Goal: Task Accomplishment & Management: Manage account settings

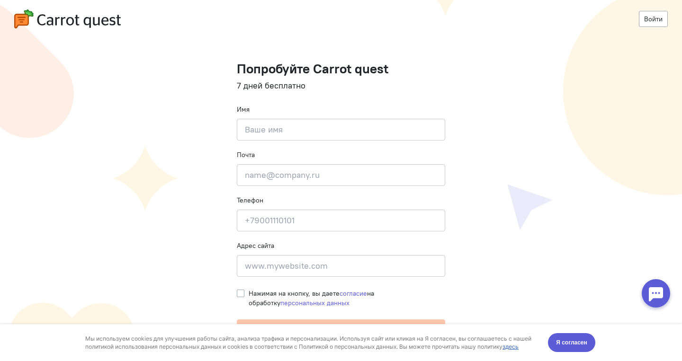
click at [205, 188] on cq-registration "Войти Попробуйте Carrot quest 7 дней бесплатно Имя Введите своё имя Почта Введи…" at bounding box center [341, 180] width 682 height 361
click at [348, 130] on input at bounding box center [341, 130] width 208 height 22
type input "[PERSON_NAME]"
type input "n"
type input "[EMAIL_ADDRESS][DOMAIN_NAME]"
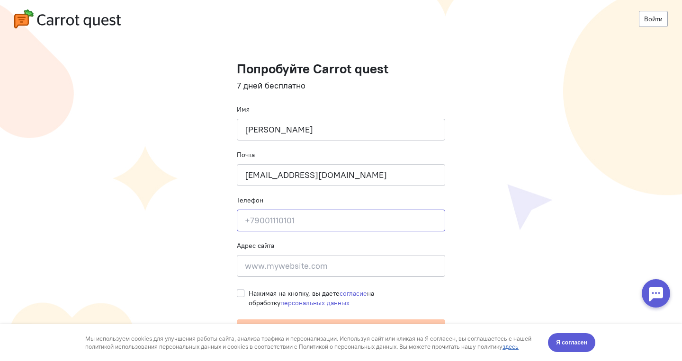
click at [276, 214] on input at bounding box center [341, 221] width 208 height 22
type input "[PHONE_NUMBER]"
click at [320, 271] on input at bounding box center [341, 266] width 208 height 22
paste input "[URL][DOMAIN_NAME]"
click at [236, 293] on cq-registration "Войти Попробуйте Carrot quest 7 дней бесплатно Имя [PERSON_NAME] Почта [EMAIL_A…" at bounding box center [341, 180] width 682 height 361
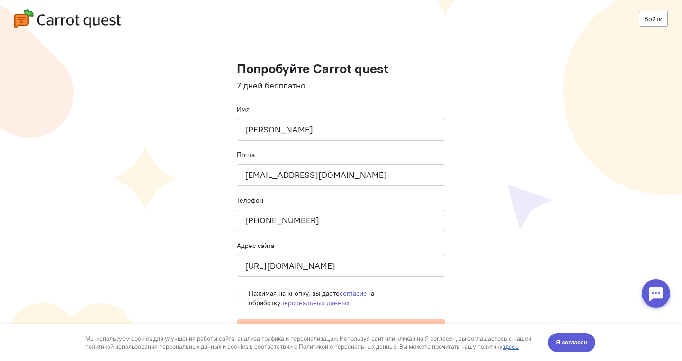
click at [237, 293] on cq-registration "Войти Попробуйте Carrot quest 7 дней бесплатно Имя [PERSON_NAME] Почта [EMAIL_A…" at bounding box center [341, 180] width 682 height 361
click at [260, 268] on input "[URL][DOMAIN_NAME]" at bounding box center [341, 266] width 208 height 22
type input "[URL][DOMAIN_NAME]"
click at [249, 295] on label "Нажимая на кнопку, вы даете согласие на обработку персональных данных" at bounding box center [347, 298] width 197 height 19
click at [240, 295] on input "Нажимая на кнопку, вы даете согласие на обработку персональных данных" at bounding box center [241, 293] width 8 height 9
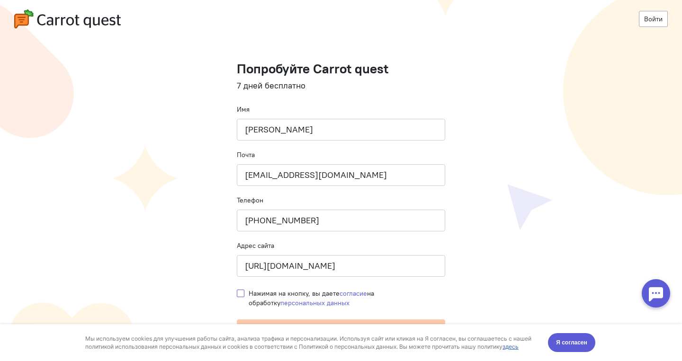
checkbox input "true"
click at [529, 205] on cq-registration "Войти Попробуйте Carrot quest 7 дней бесплатно Имя [PERSON_NAME] Почта [EMAIL_A…" at bounding box center [341, 180] width 682 height 361
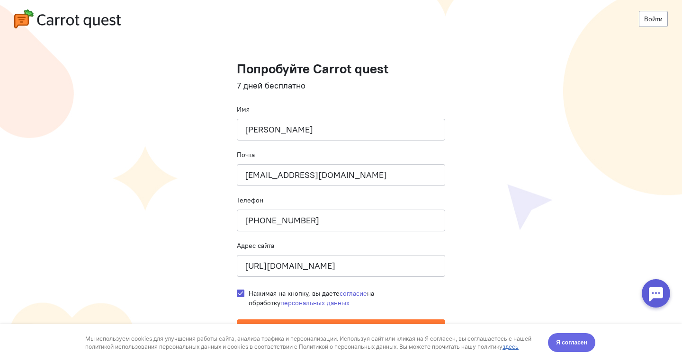
click at [563, 345] on span "Я согласен" at bounding box center [571, 342] width 31 height 9
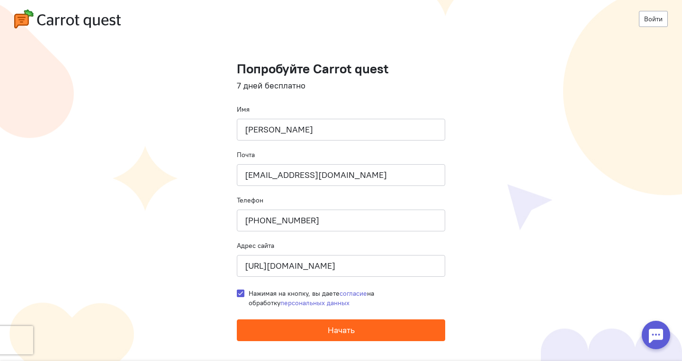
click at [355, 332] on span "Начать" at bounding box center [341, 330] width 27 height 11
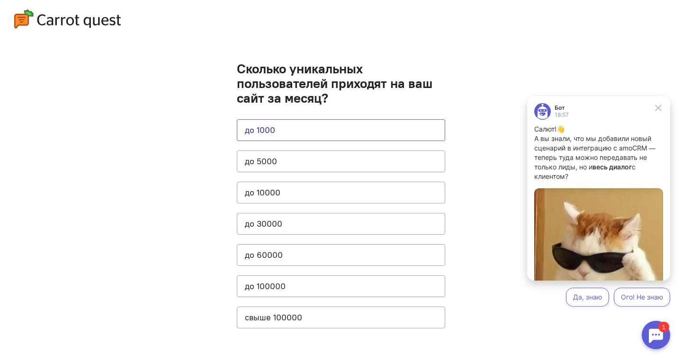
click at [308, 133] on button "до 1000" at bounding box center [341, 130] width 208 height 22
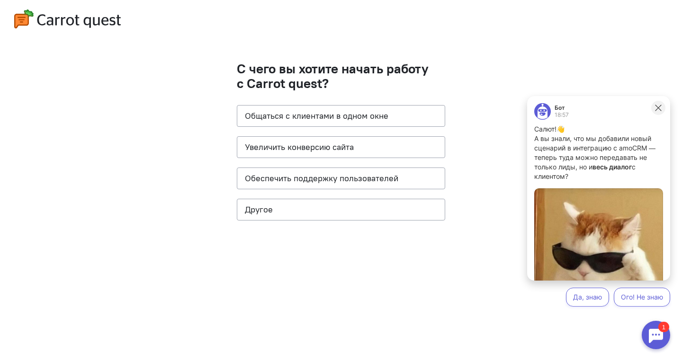
click at [660, 111] on icon at bounding box center [658, 108] width 9 height 9
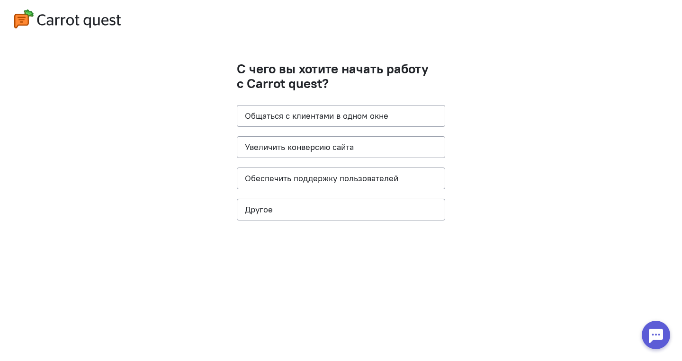
click at [356, 71] on h1 "С чего вы хотите начать работу с Carrot quest?" at bounding box center [341, 76] width 208 height 29
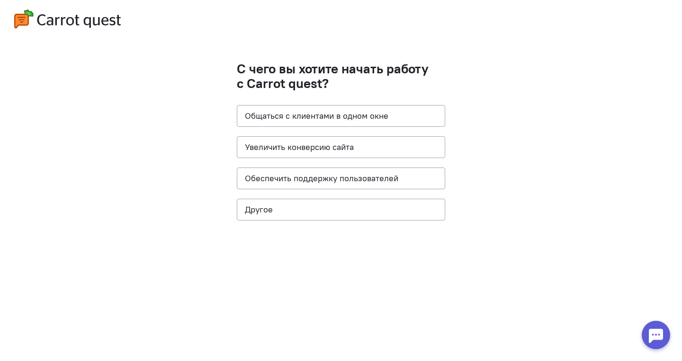
click at [397, 62] on h1 "С чего вы хотите начать работу с Carrot quest?" at bounding box center [341, 76] width 208 height 29
click at [414, 50] on cq-questions "С чего вы хотите начать работу с Carrot quest? Общаться с клиентами в одном окн…" at bounding box center [341, 180] width 682 height 361
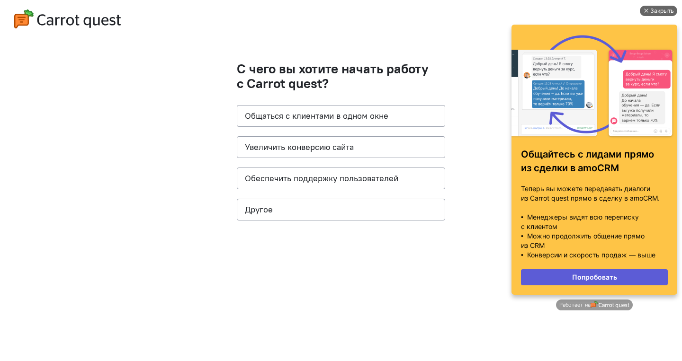
click at [659, 11] on div "Закрыть" at bounding box center [662, 11] width 24 height 10
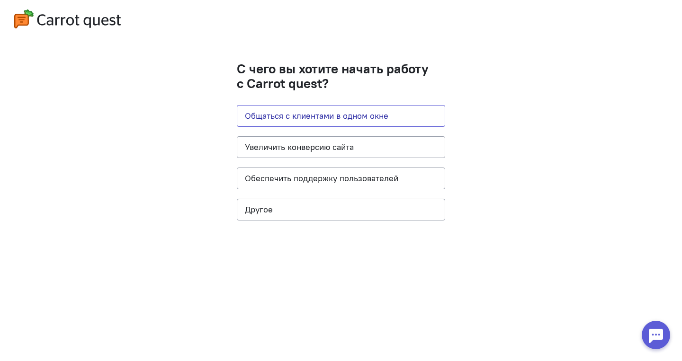
click at [373, 117] on button "Общаться с клиентами в одном окне" at bounding box center [341, 116] width 208 height 22
click at [355, 156] on button "Увеличить конверсию сайта" at bounding box center [341, 147] width 208 height 22
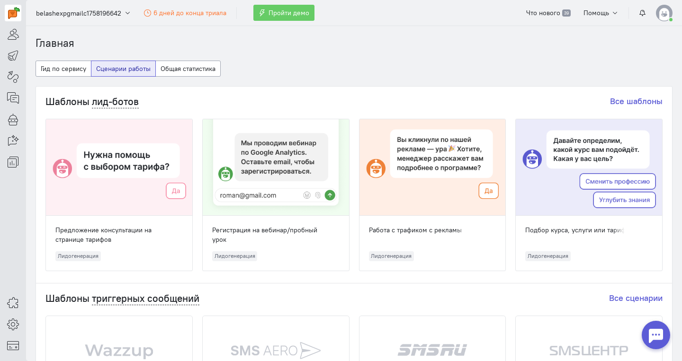
click at [669, 11] on img at bounding box center [664, 13] width 17 height 17
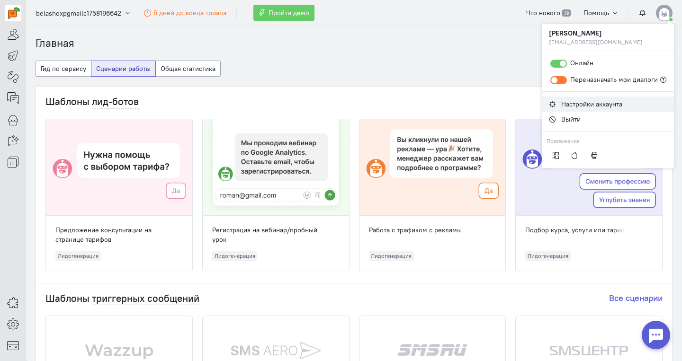
click at [597, 103] on span "Настройки аккаунта" at bounding box center [591, 104] width 61 height 9
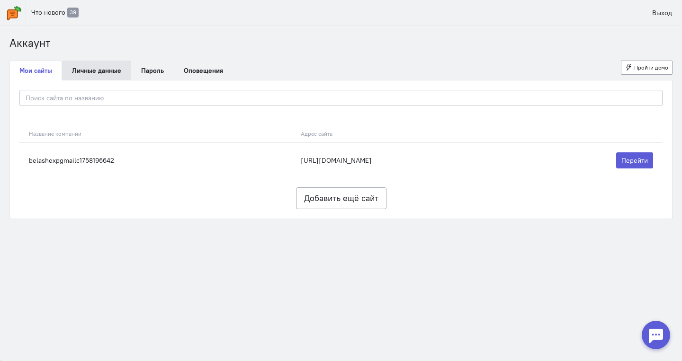
click at [102, 74] on link "Личные данные" at bounding box center [96, 71] width 69 height 20
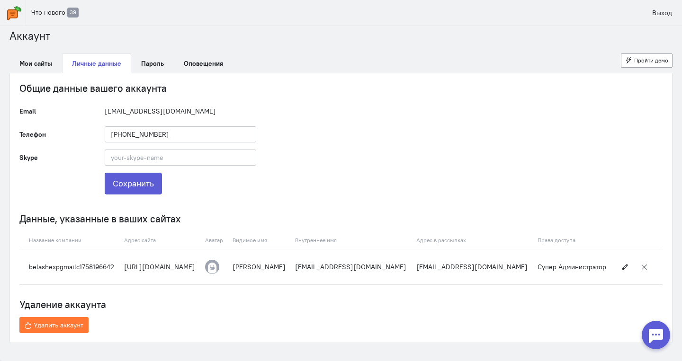
scroll to position [1, 0]
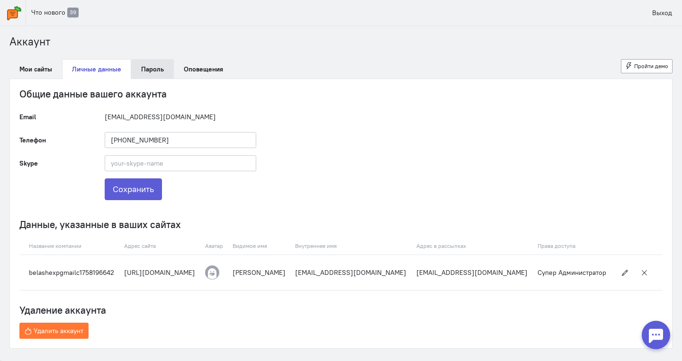
click at [155, 64] on link "Пароль" at bounding box center [152, 69] width 43 height 20
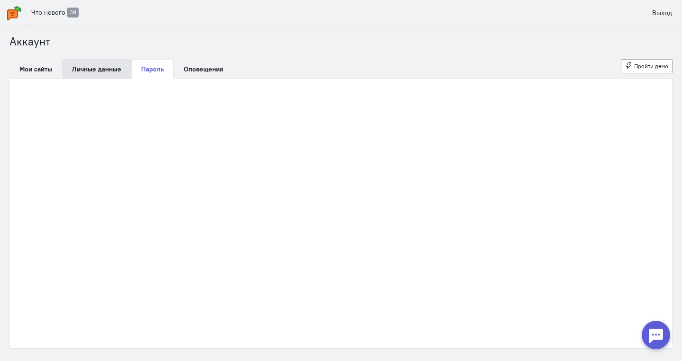
scroll to position [0, 0]
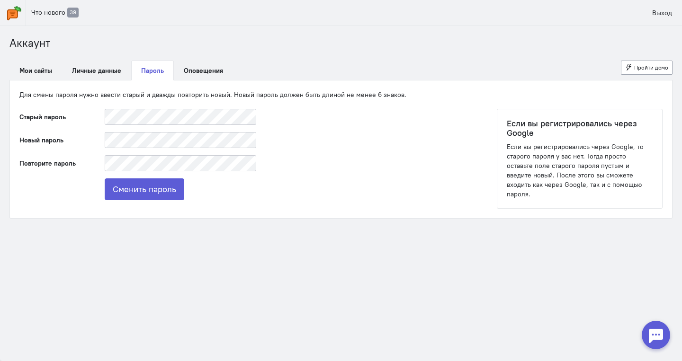
click at [12, 15] on img at bounding box center [14, 13] width 14 height 14
click at [44, 76] on link "Мои сайты" at bounding box center [35, 71] width 53 height 20
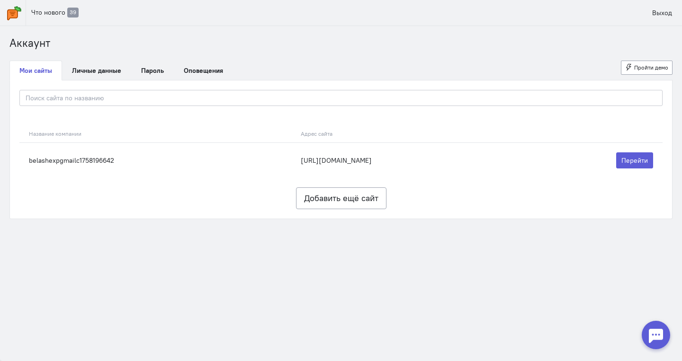
click at [14, 9] on img at bounding box center [14, 13] width 14 height 14
